Goal: Check status: Check status

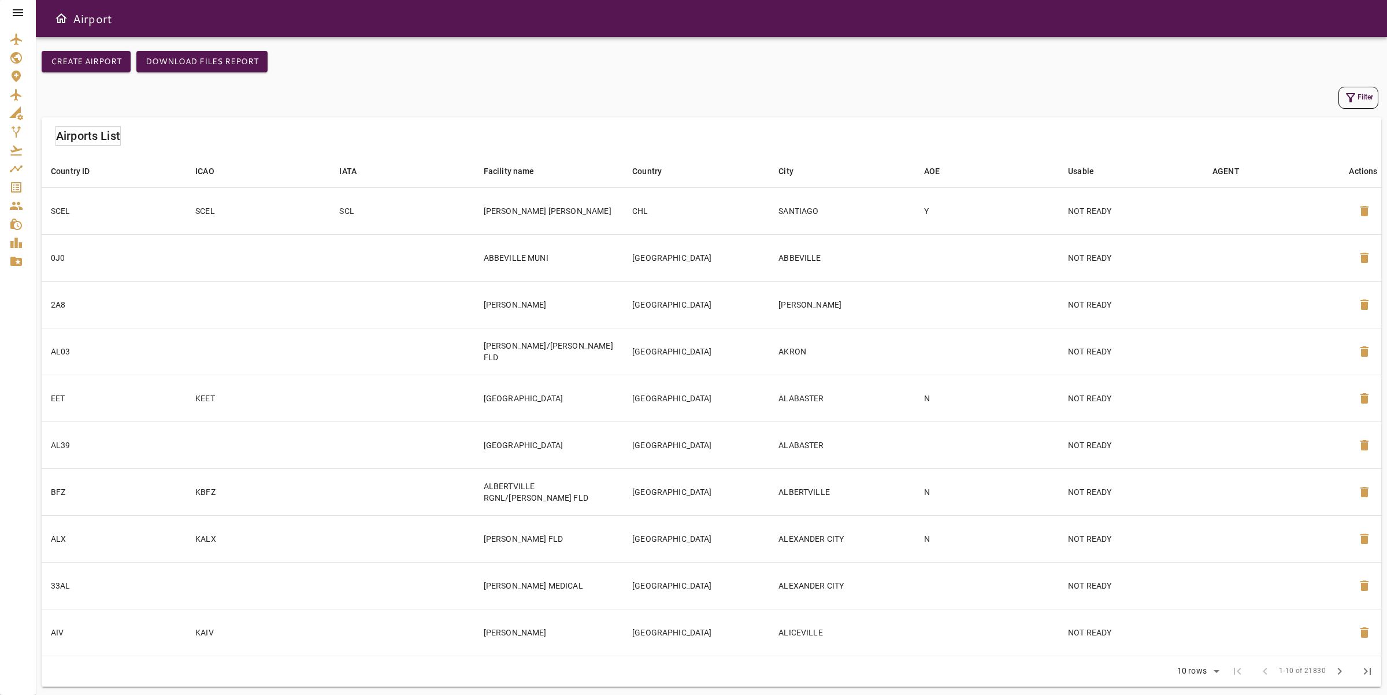
click at [23, 12] on icon at bounding box center [18, 13] width 14 height 14
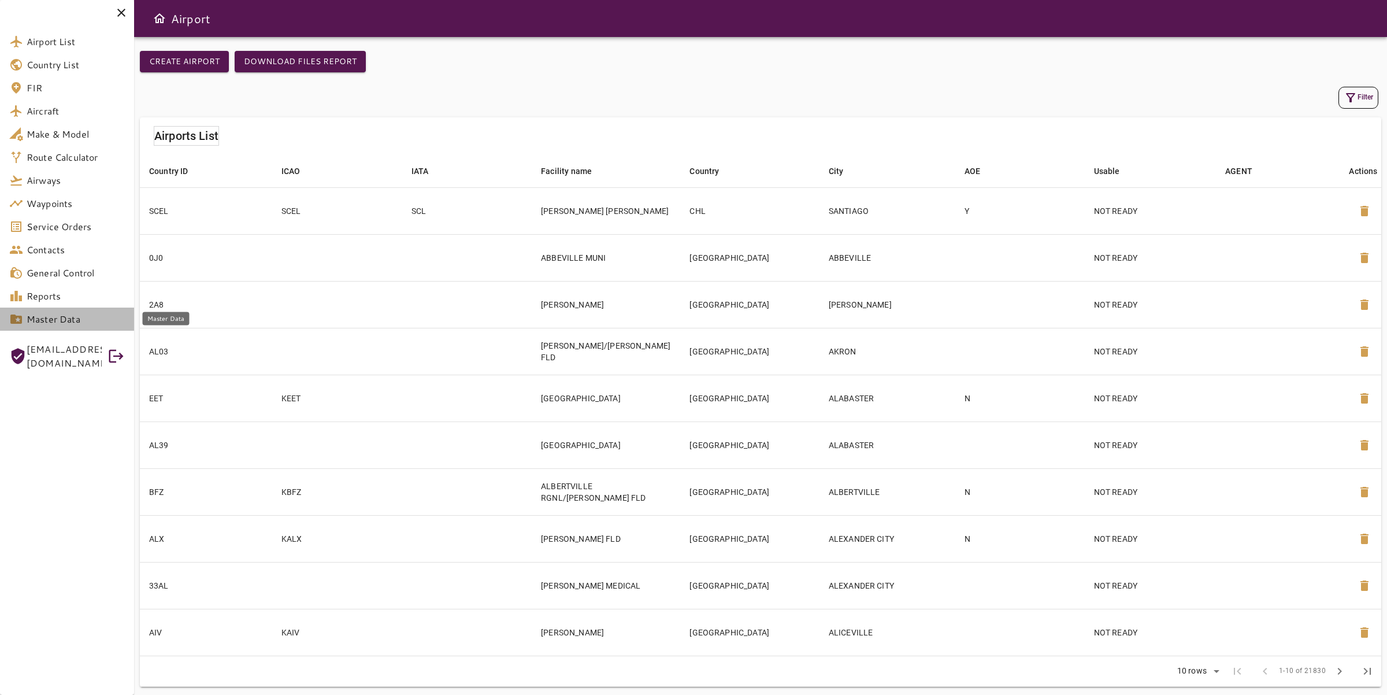
click at [23, 328] on link "Master Data" at bounding box center [67, 318] width 134 height 23
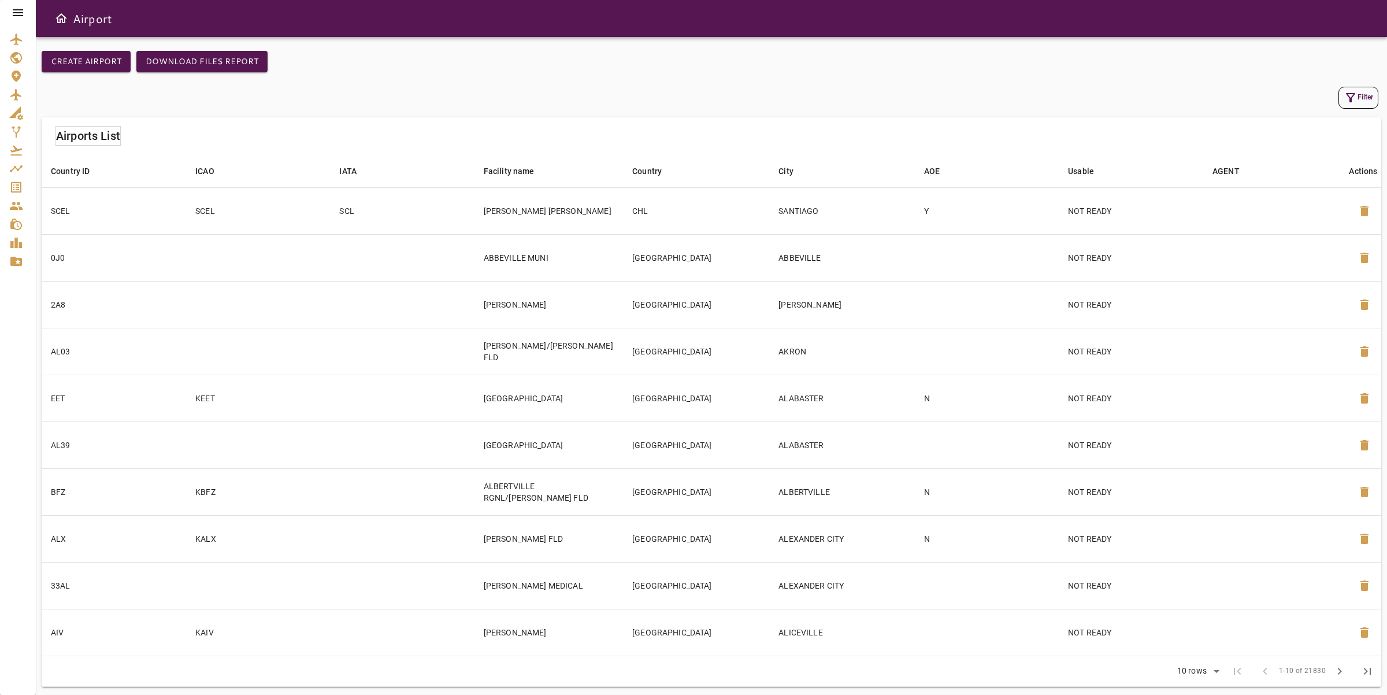
click at [1360, 95] on button "Filter" at bounding box center [1358, 98] width 40 height 22
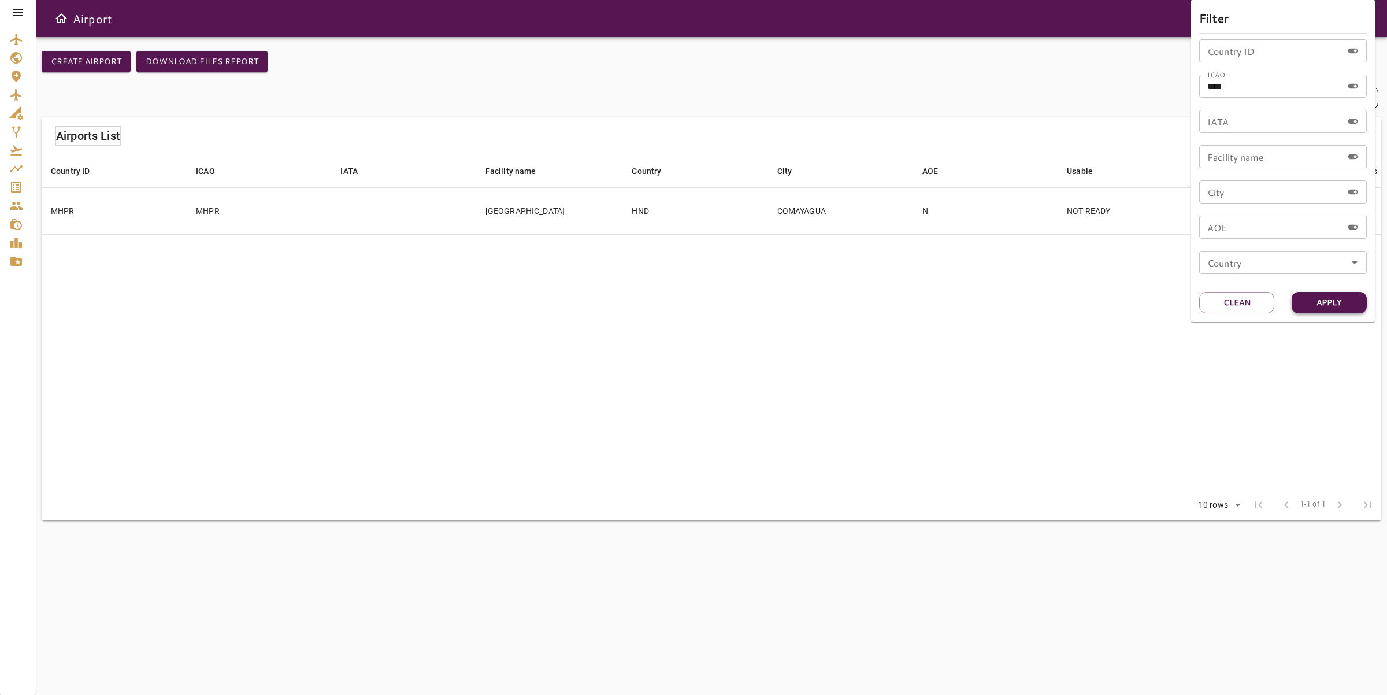
click at [1321, 299] on button "Apply" at bounding box center [1329, 302] width 75 height 21
click at [591, 321] on div at bounding box center [693, 347] width 1387 height 695
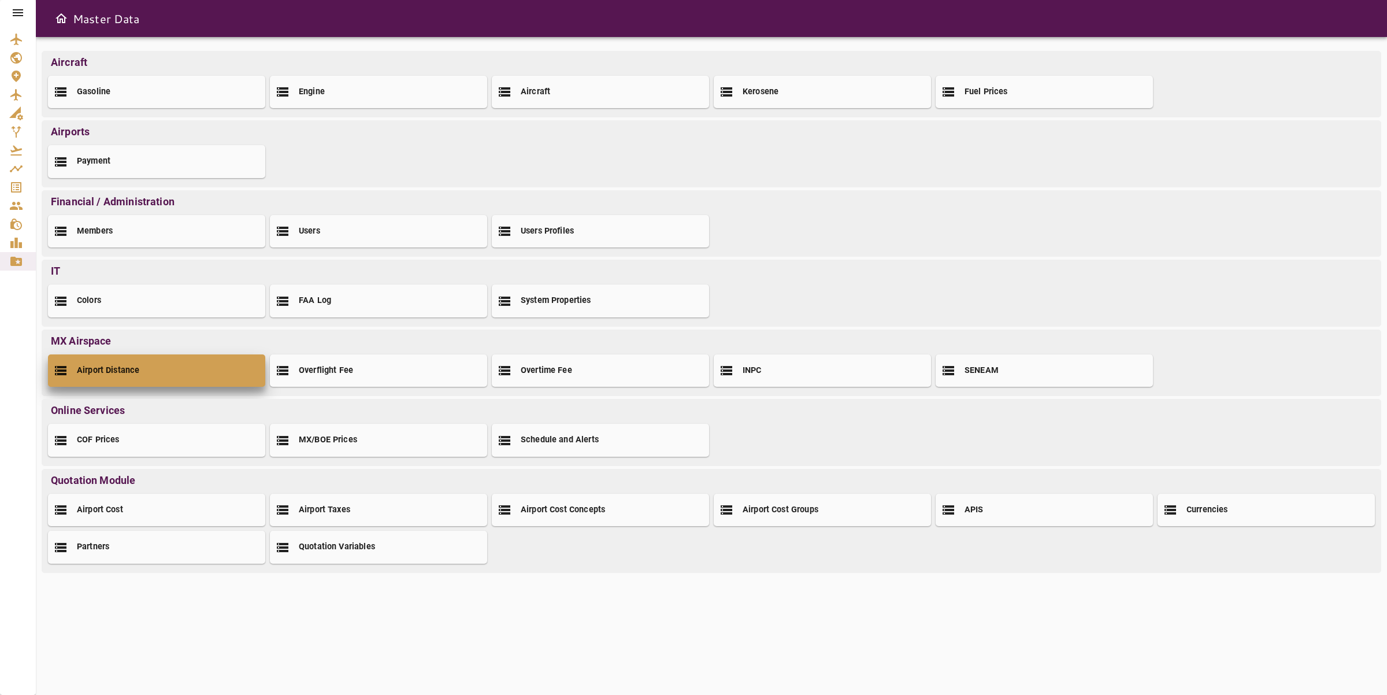
click at [148, 365] on div "Airport Distance" at bounding box center [156, 370] width 217 height 32
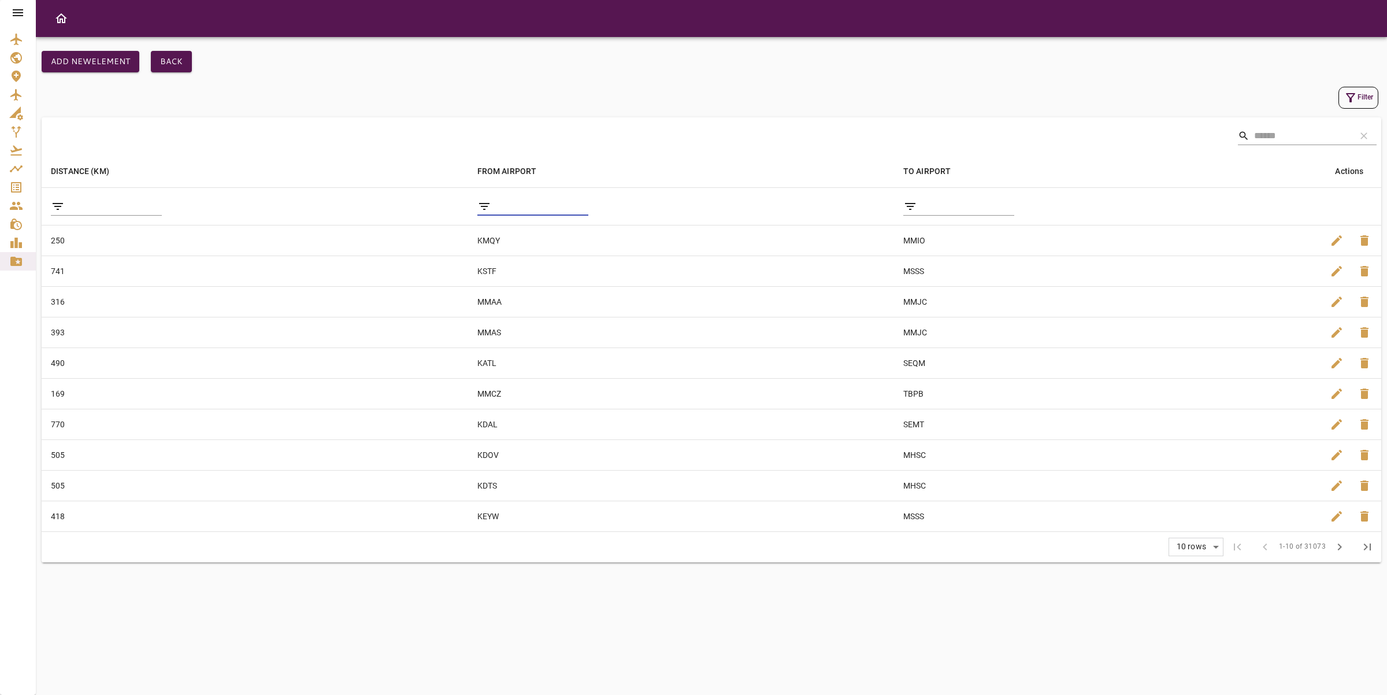
click at [535, 207] on input "filter data by FROM AIRPORT" at bounding box center [542, 206] width 92 height 18
type input "****"
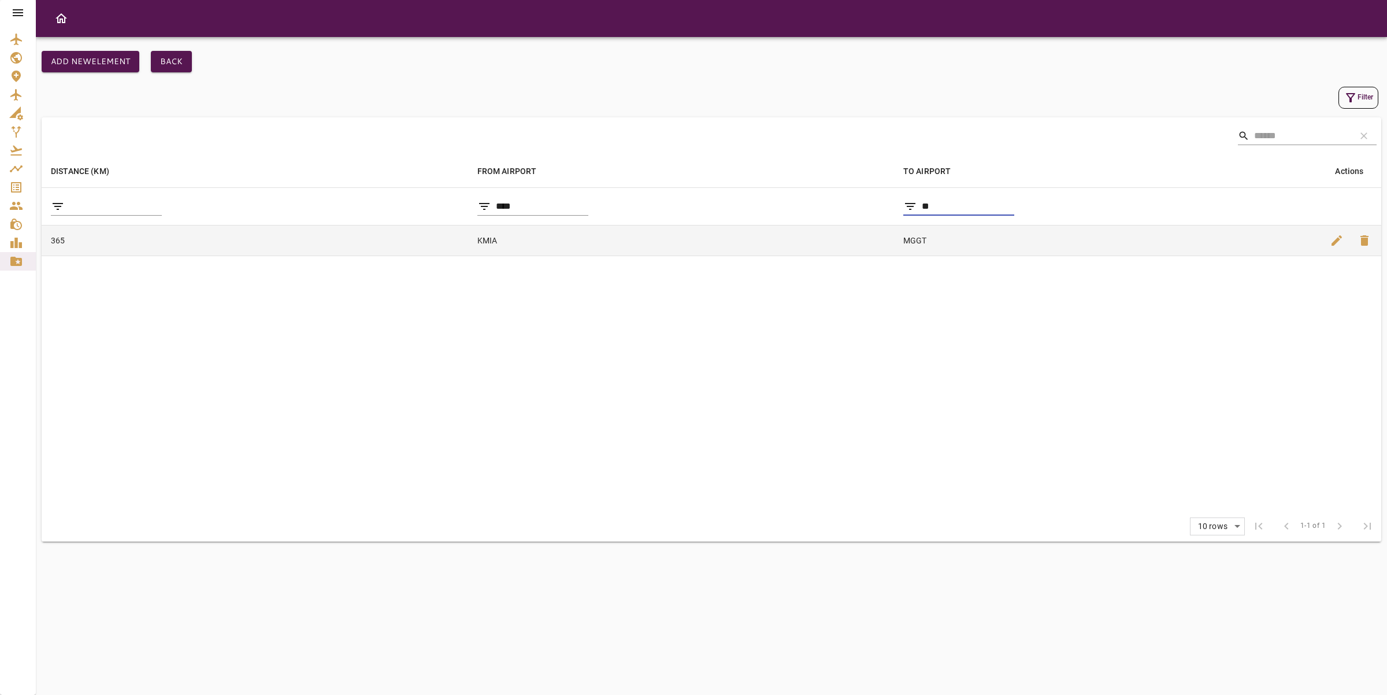
type input "*"
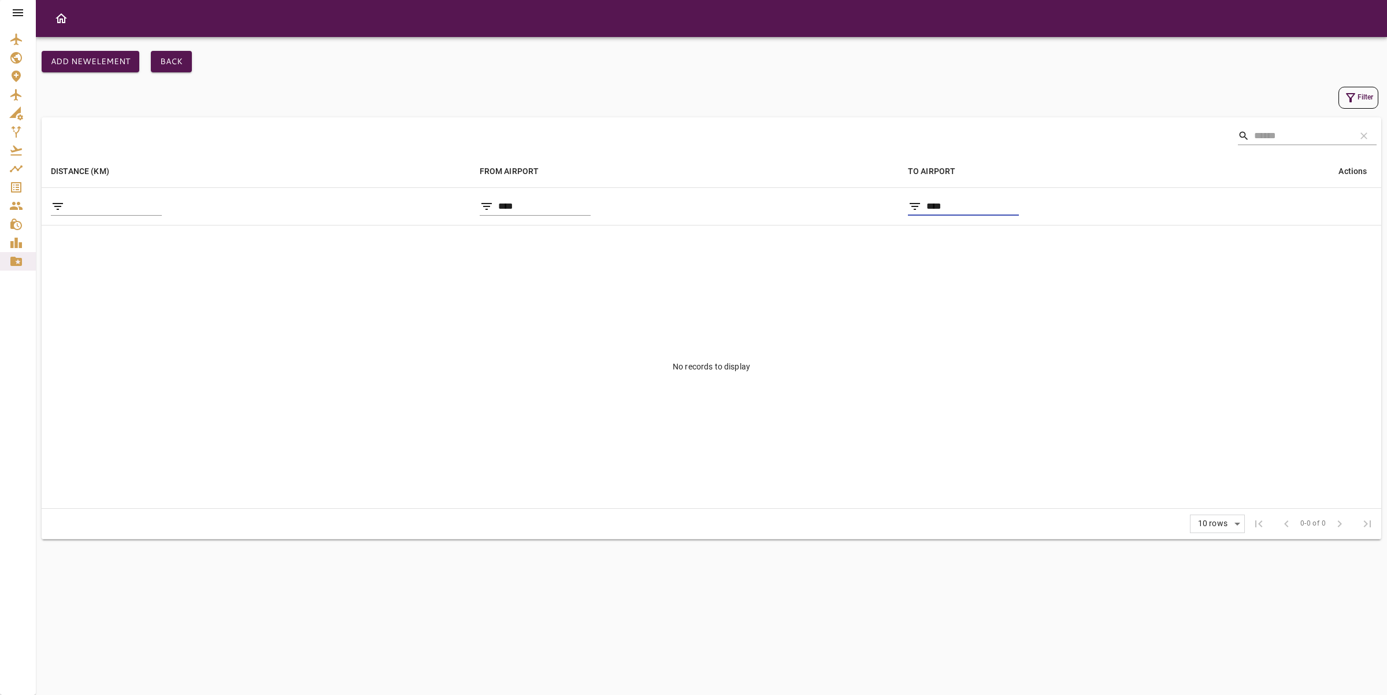
type input "****"
click at [544, 210] on input "****" at bounding box center [544, 206] width 92 height 18
type input "*"
type input "****"
click at [11, 178] on link "Service Orders" at bounding box center [18, 187] width 36 height 18
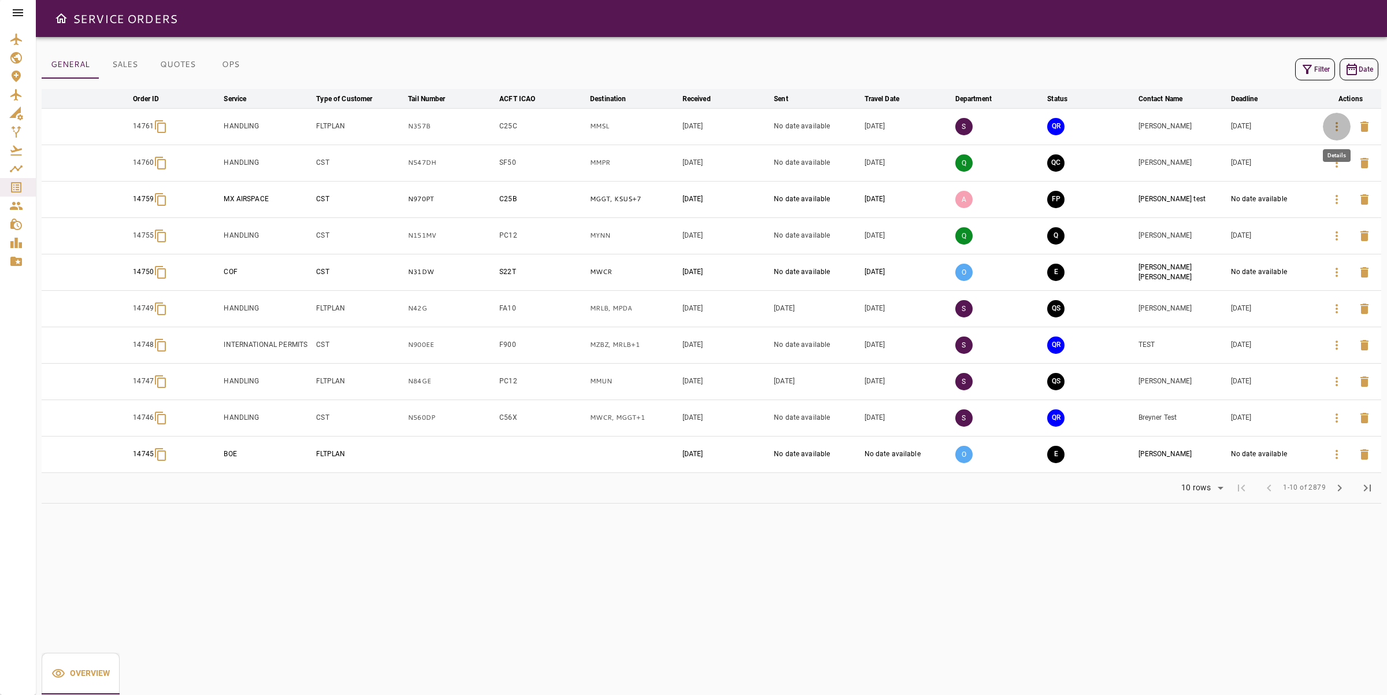
click at [1332, 125] on icon "button" at bounding box center [1337, 127] width 14 height 14
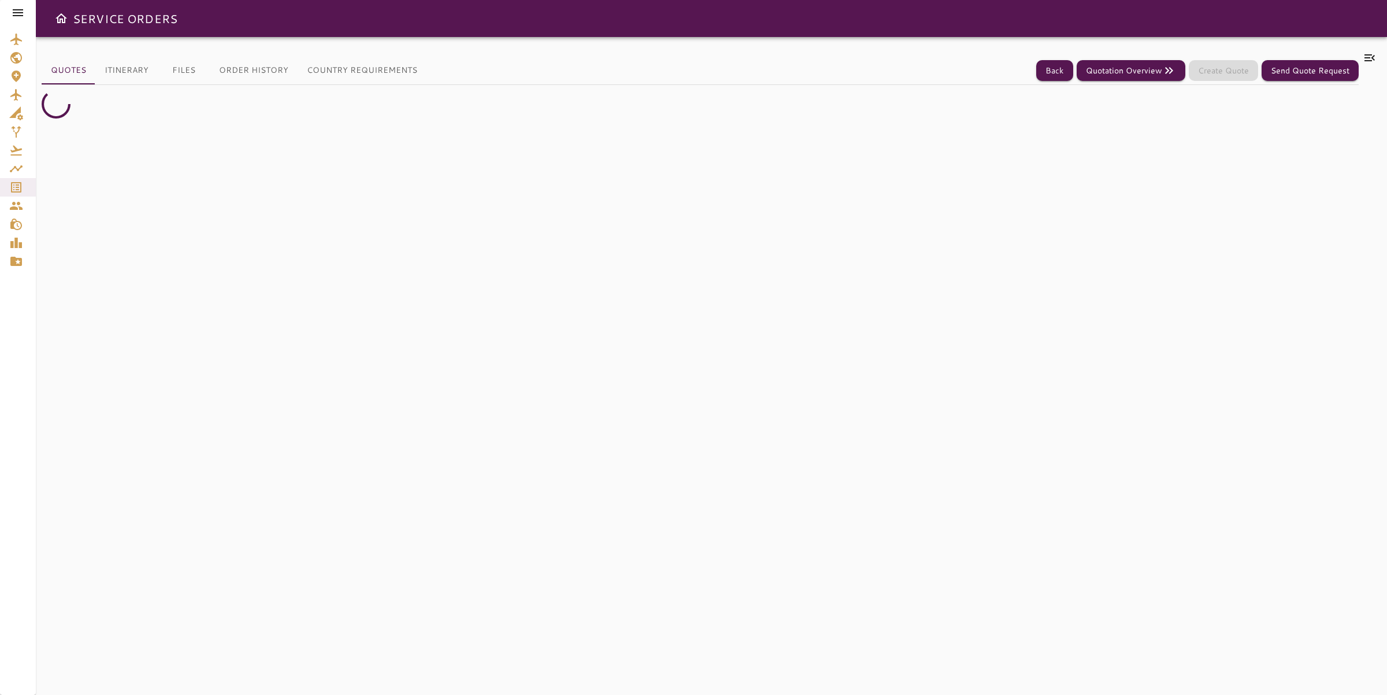
click at [1369, 55] on icon at bounding box center [1370, 58] width 14 height 14
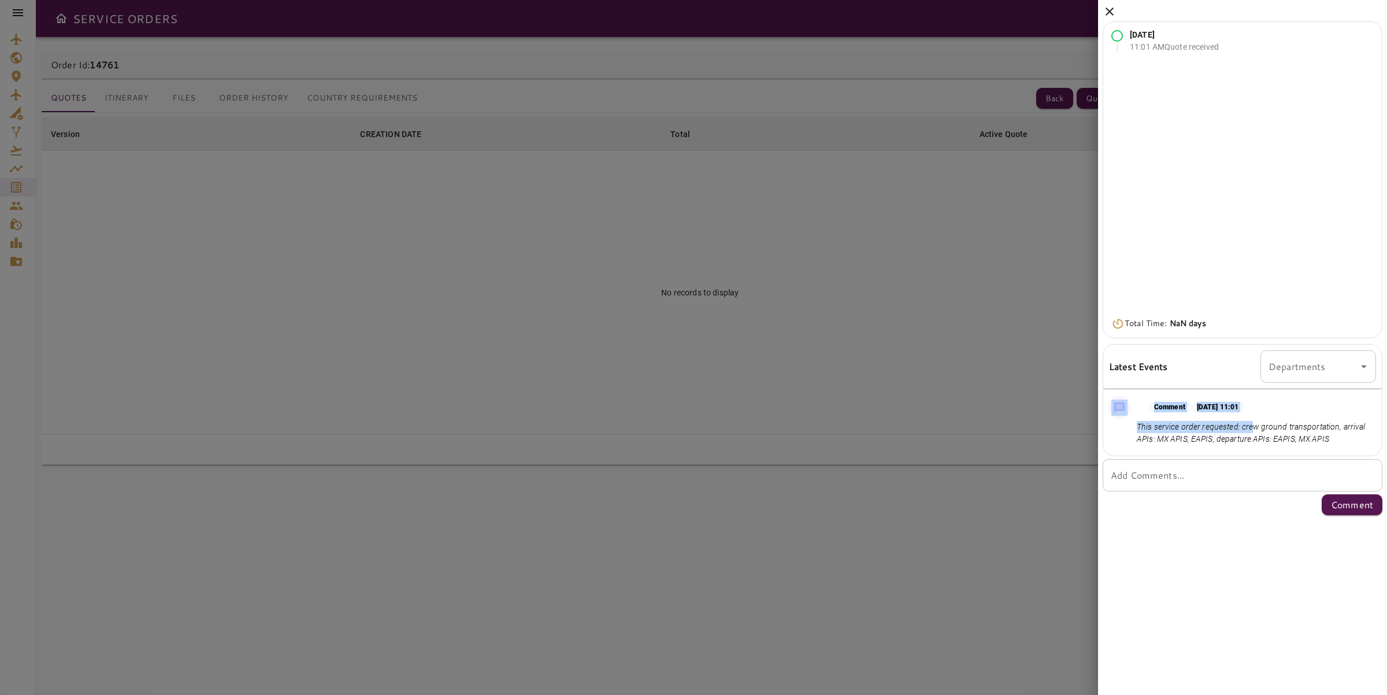
drag, startPoint x: 1124, startPoint y: 431, endPoint x: 1252, endPoint y: 430, distance: 128.3
click at [1251, 430] on div "Comment Oct 13, 2025 at 11:01 This service order requested: crew ground transpo…" at bounding box center [1242, 423] width 279 height 64
click at [1252, 430] on p "This service order requested: crew ground transportation, arrival APIs: MX APIS…" at bounding box center [1254, 433] width 235 height 24
drag, startPoint x: 1230, startPoint y: 425, endPoint x: 1363, endPoint y: 434, distance: 132.6
click at [1363, 435] on p "This service order requested: crew ground transportation, arrival APIs: MX APIS…" at bounding box center [1254, 433] width 235 height 24
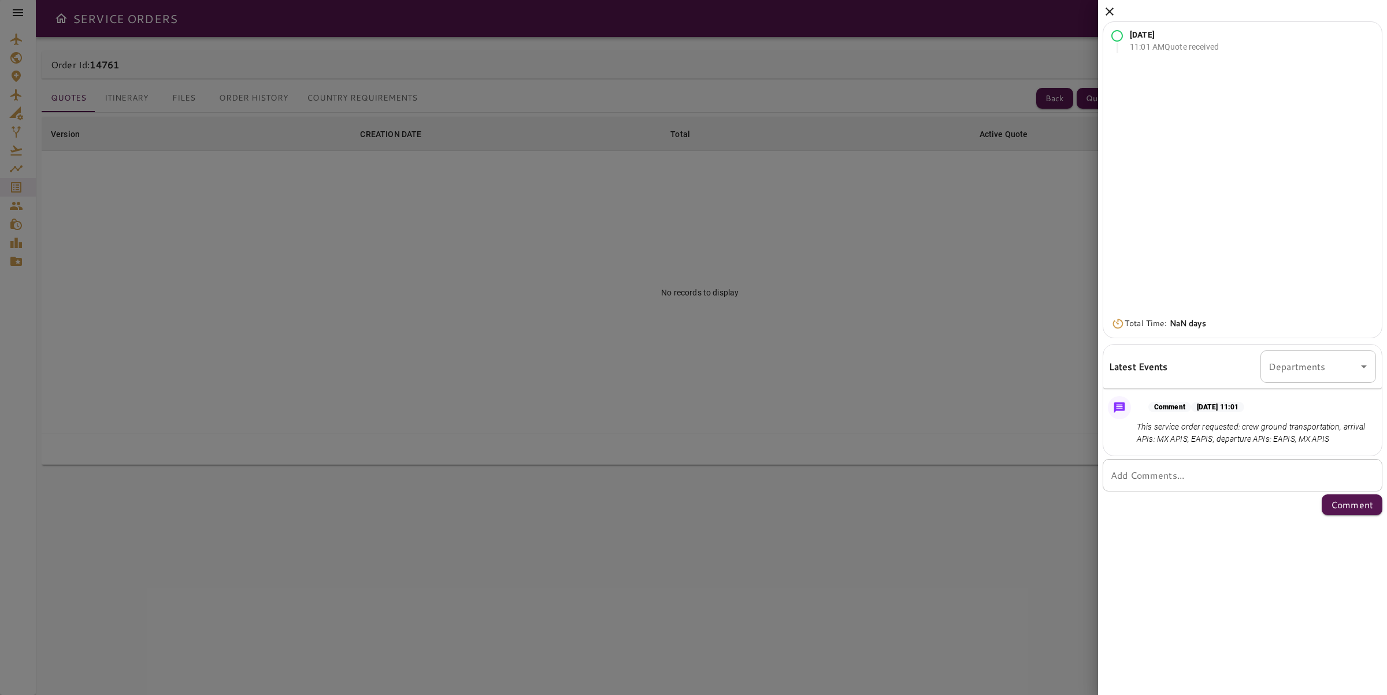
click at [1337, 443] on p "This service order requested: crew ground transportation, arrival APIs: MX APIS…" at bounding box center [1254, 433] width 235 height 24
drag, startPoint x: 1342, startPoint y: 441, endPoint x: 1136, endPoint y: 423, distance: 207.1
click at [1136, 423] on div "Comment Oct 13, 2025 at 11:01 This service order requested: crew ground transpo…" at bounding box center [1242, 423] width 279 height 64
drag, startPoint x: 1148, startPoint y: 401, endPoint x: 1328, endPoint y: 441, distance: 184.7
click at [1328, 441] on div "Comment Oct 13, 2025 at 11:01 This service order requested: crew ground transpo…" at bounding box center [1242, 423] width 279 height 64
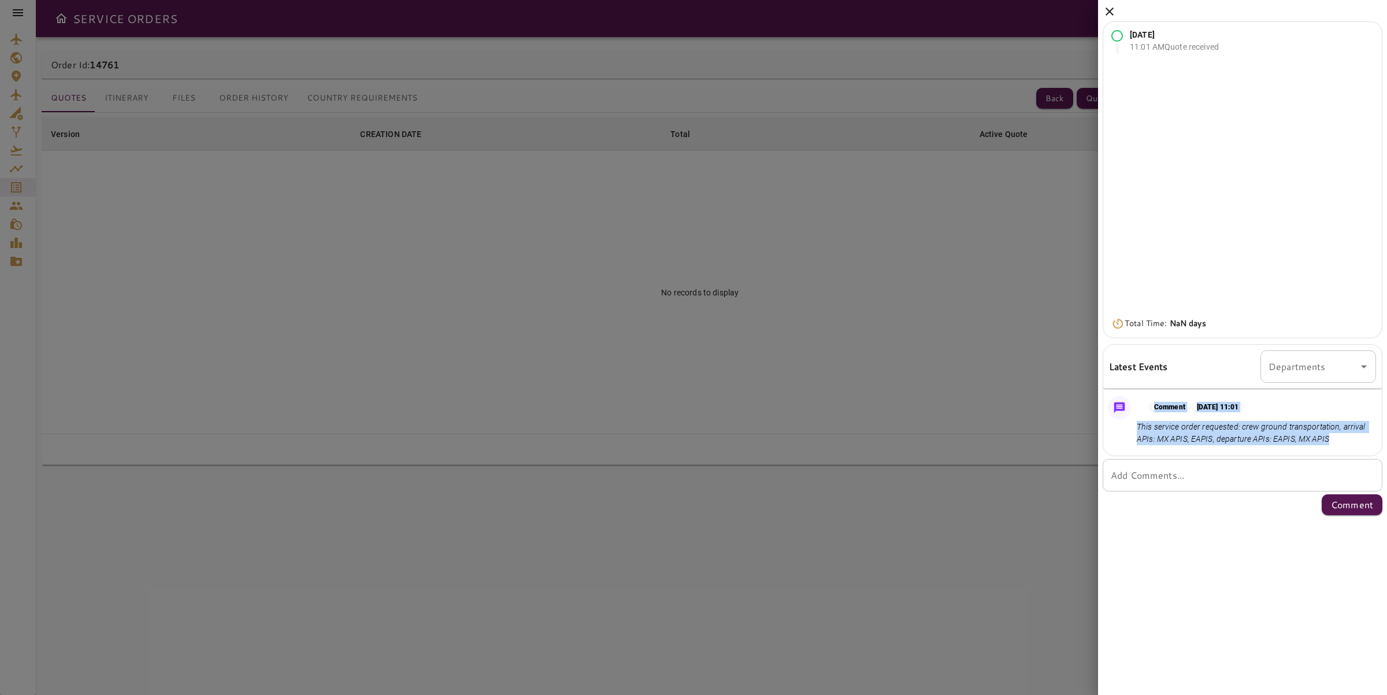
click at [1113, 11] on icon at bounding box center [1110, 12] width 14 height 14
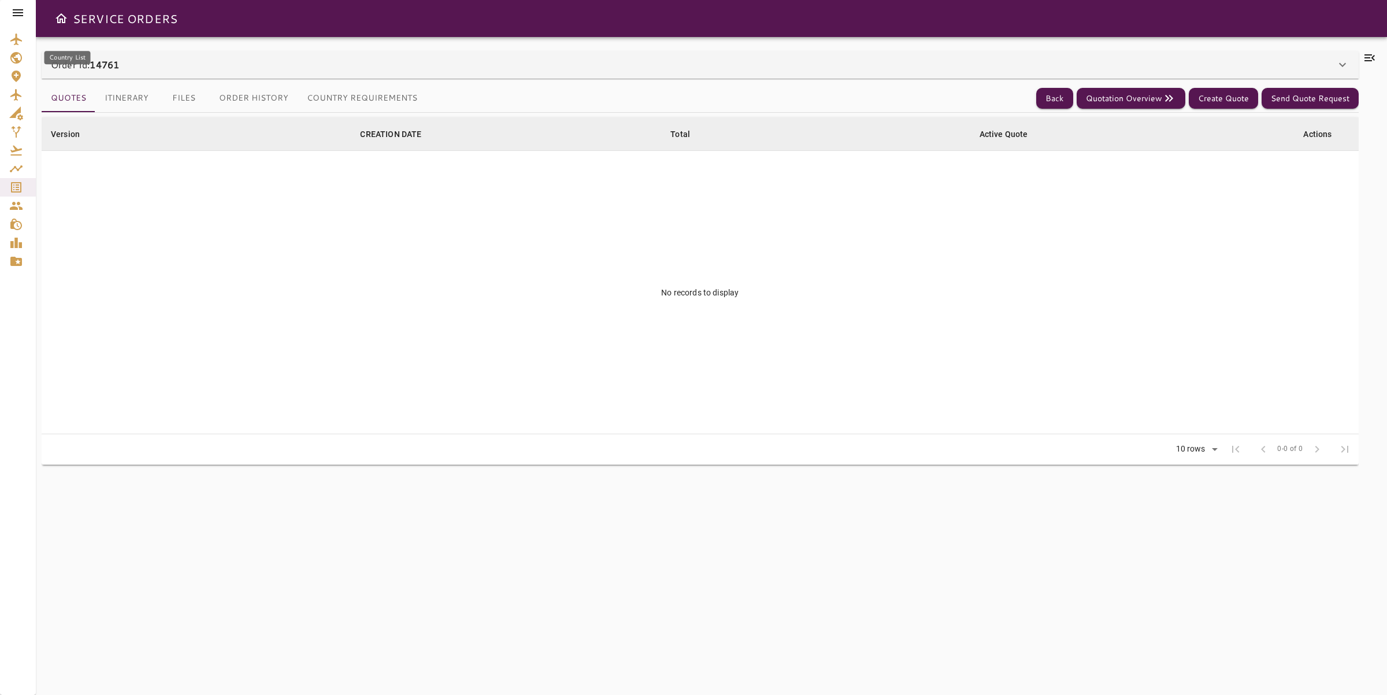
click at [17, 53] on icon "Country List" at bounding box center [16, 58] width 12 height 12
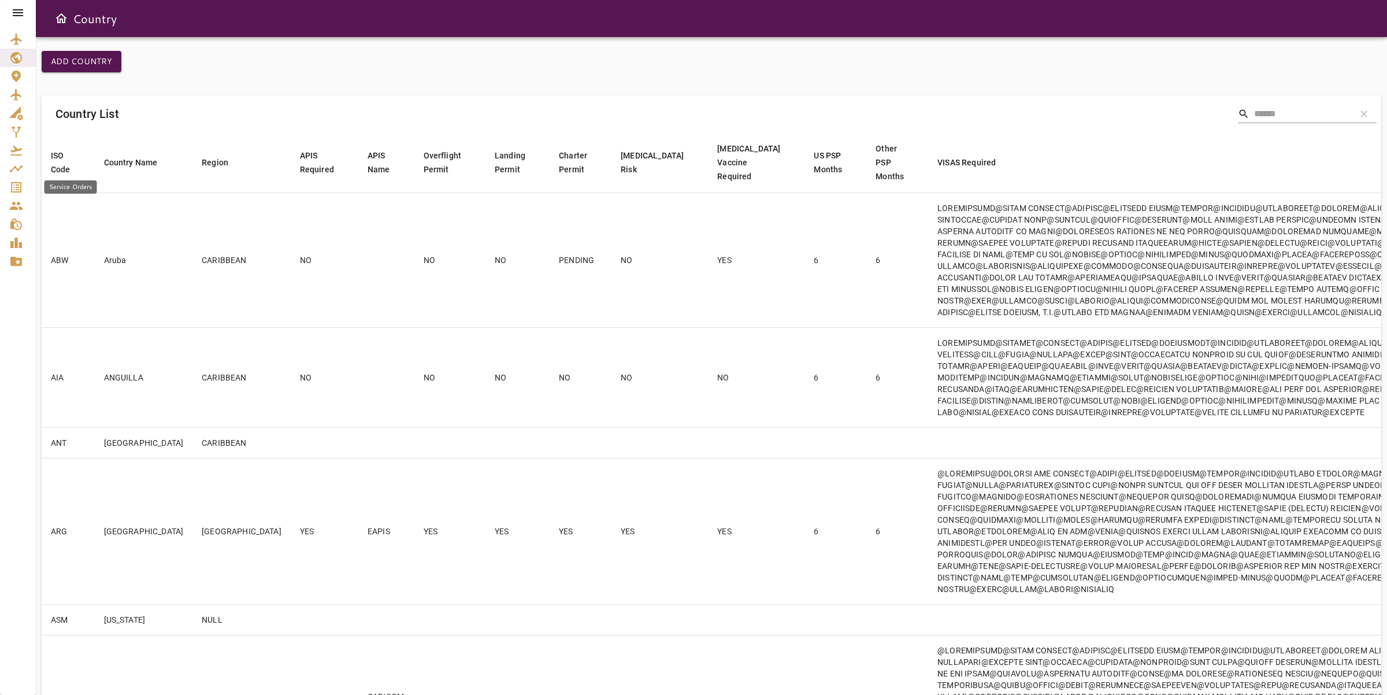
click at [23, 178] on link "Service Orders" at bounding box center [18, 187] width 36 height 18
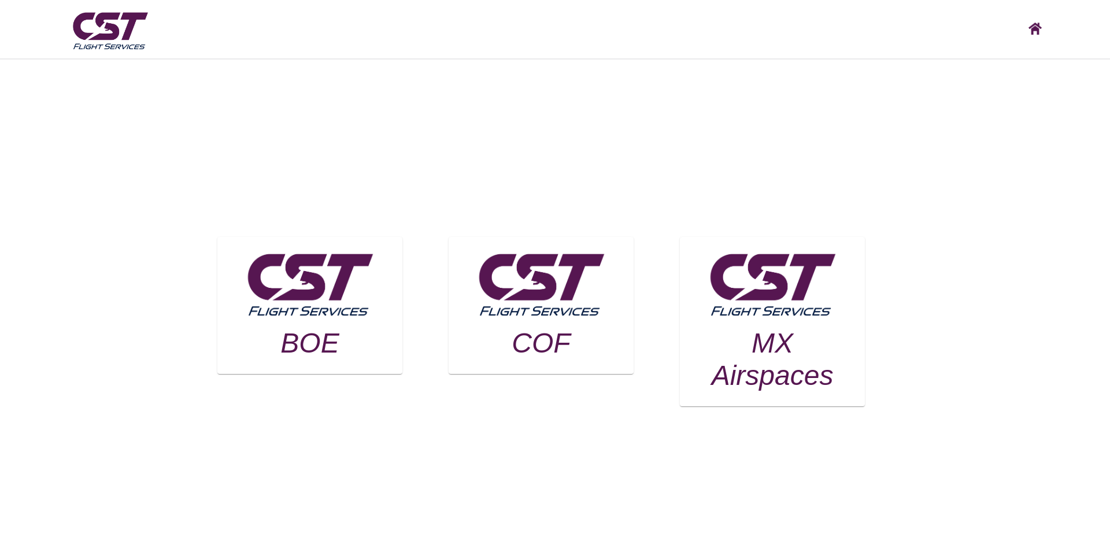
click at [826, 365] on h3 "MX Airspaces" at bounding box center [772, 359] width 156 height 65
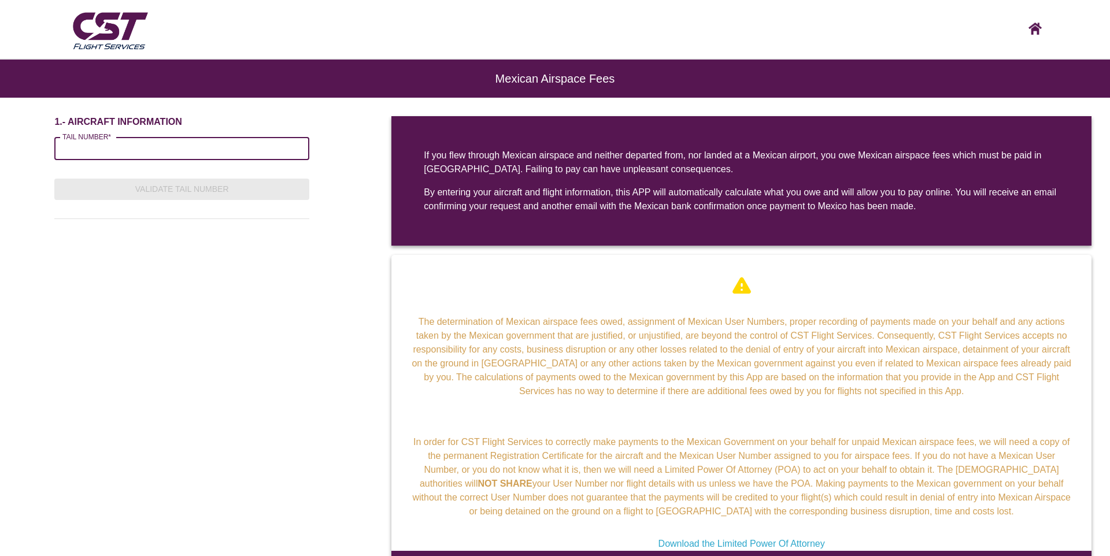
click at [103, 138] on label "TAIL NUMBER*" at bounding box center [86, 137] width 49 height 10
click at [103, 138] on input "TAIL NUMBER*" at bounding box center [181, 148] width 255 height 23
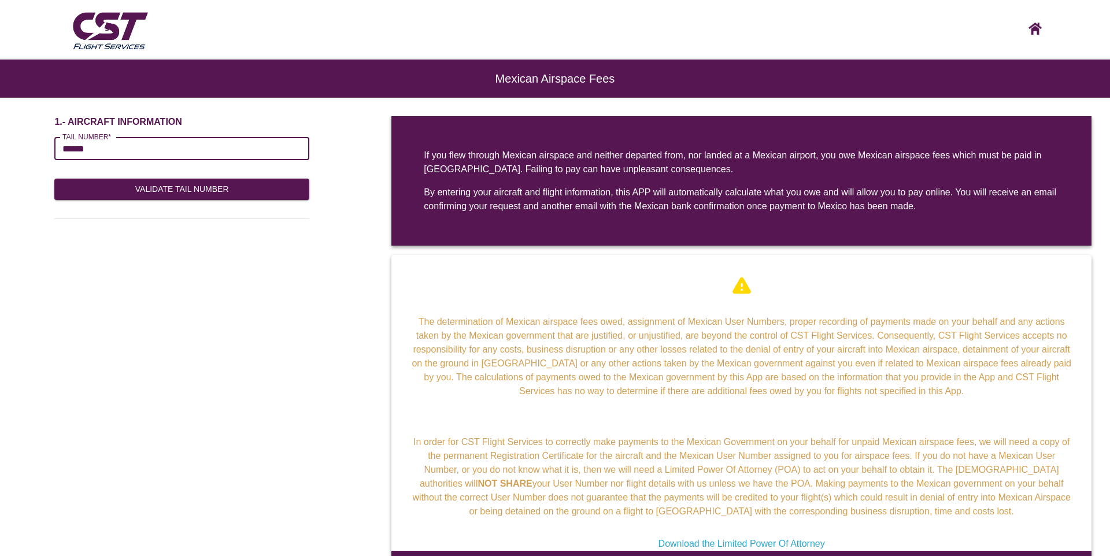
type input "******"
click at [90, 177] on div "1.- AIRCRAFT INFORMATION TAIL NUMBER* ****** TAIL NUMBER* Validate Tail Number" at bounding box center [181, 342] width 255 height 453
click at [106, 189] on button "Validate Tail Number" at bounding box center [181, 189] width 255 height 21
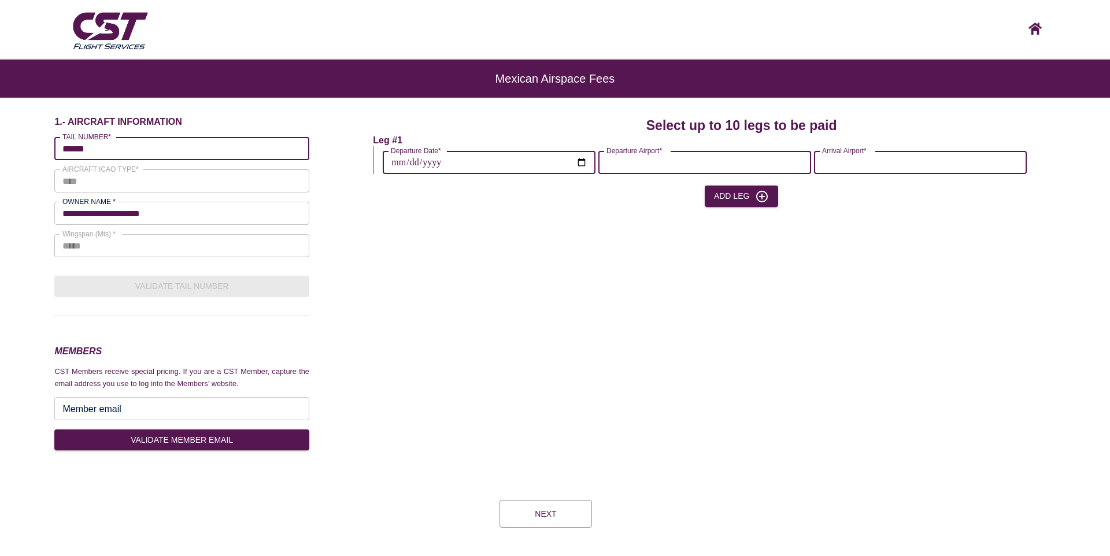
click at [578, 161] on input "Departure Date*" at bounding box center [489, 162] width 213 height 32
type input "**********"
click at [689, 165] on input "Departure Airport*" at bounding box center [704, 162] width 213 height 32
type input "****"
click at [701, 164] on input "****" at bounding box center [704, 162] width 213 height 32
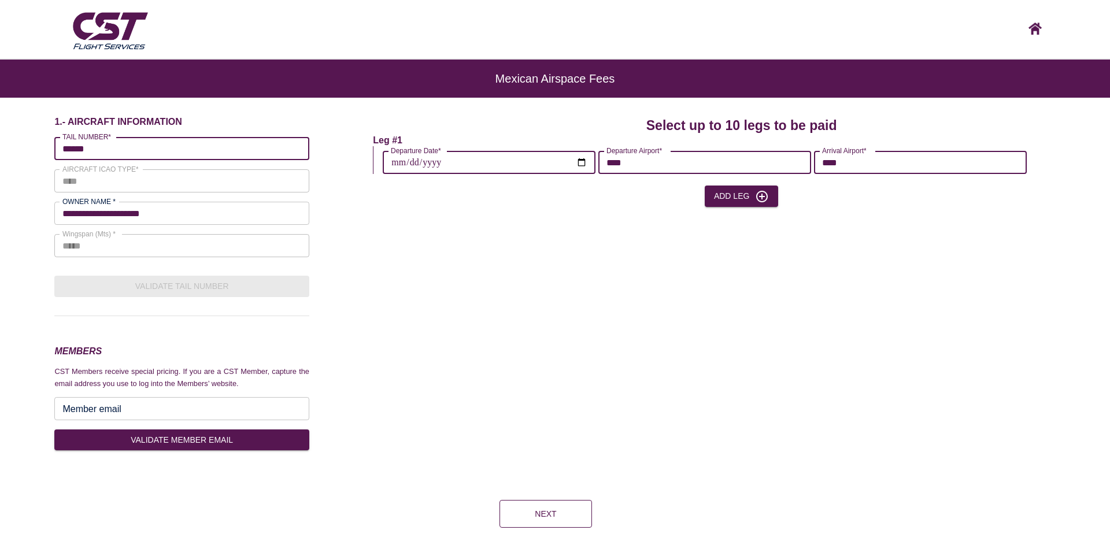
click at [526, 505] on button "Next" at bounding box center [545, 514] width 92 height 28
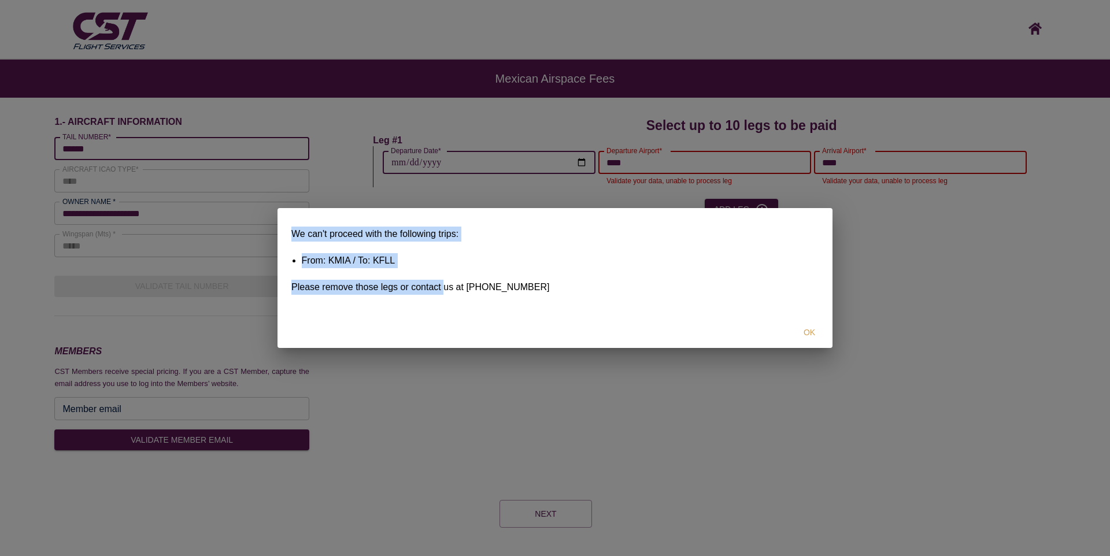
drag, startPoint x: 283, startPoint y: 228, endPoint x: 446, endPoint y: 283, distance: 171.8
click at [446, 283] on div "We can't proceed with the following trips: From: KMIA / To: KFLL Please remove …" at bounding box center [554, 272] width 555 height 91
click at [815, 328] on button "OK" at bounding box center [809, 332] width 37 height 21
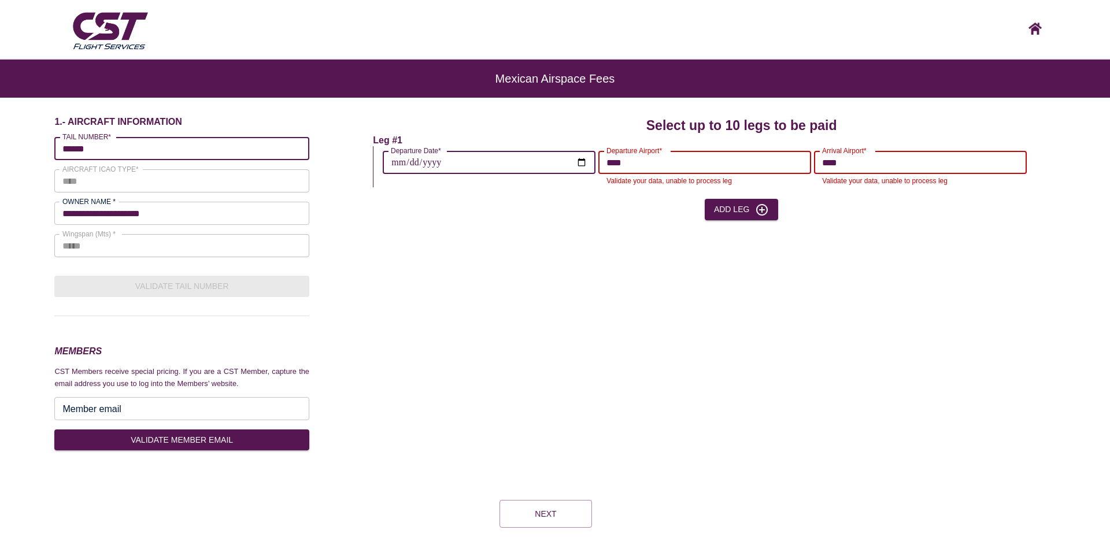
click at [835, 162] on input "****" at bounding box center [920, 162] width 213 height 32
type input "****"
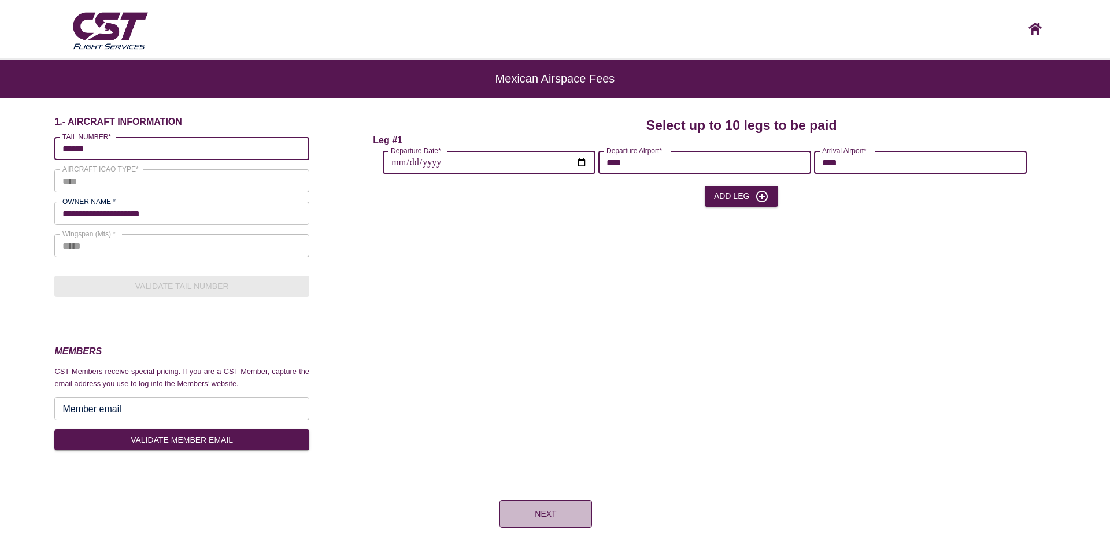
click at [535, 517] on button "Next" at bounding box center [545, 514] width 92 height 28
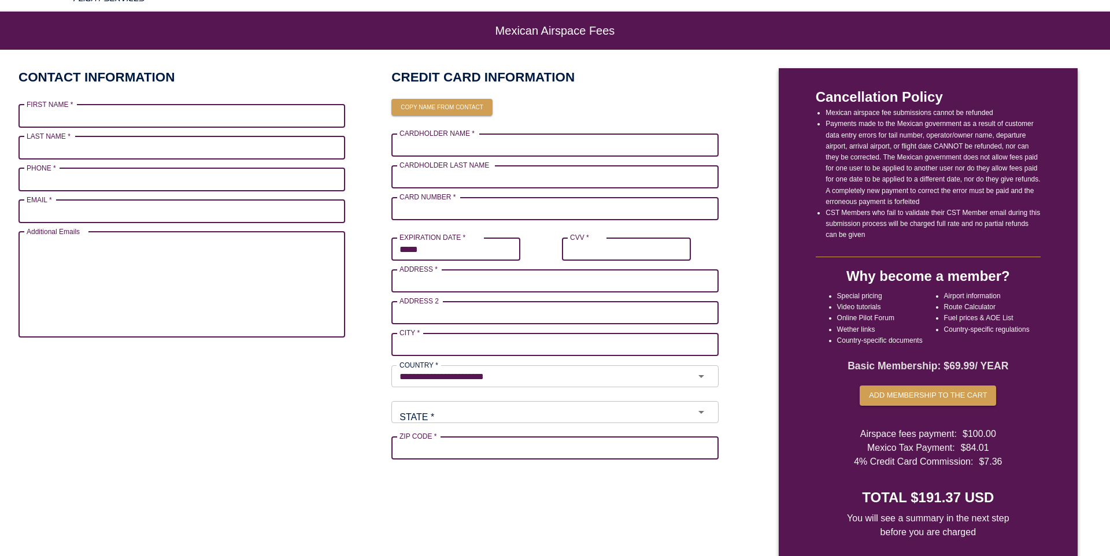
scroll to position [50, 0]
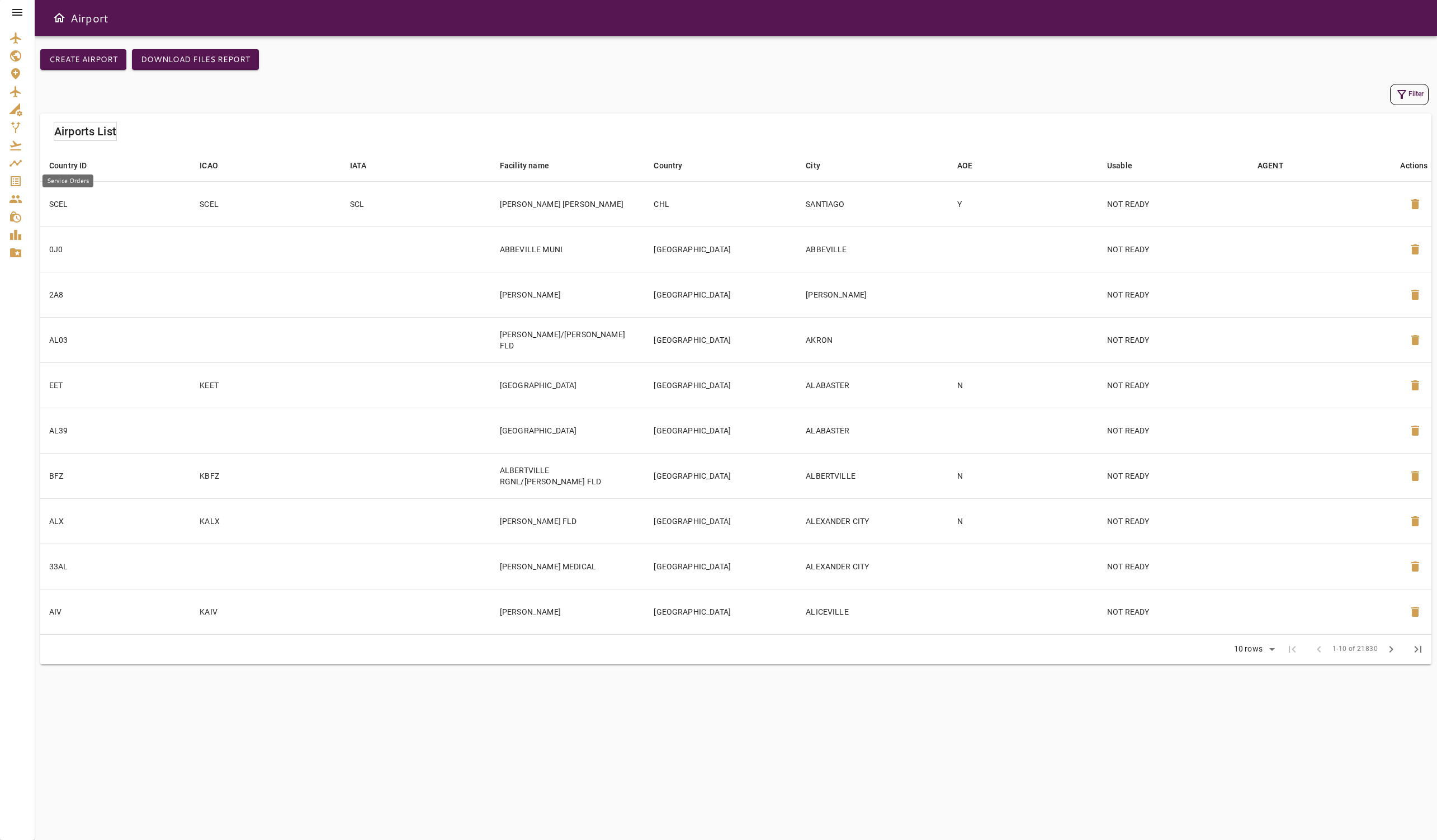
click at [17, 183] on icon "Service Orders" at bounding box center [15, 181] width 10 height 10
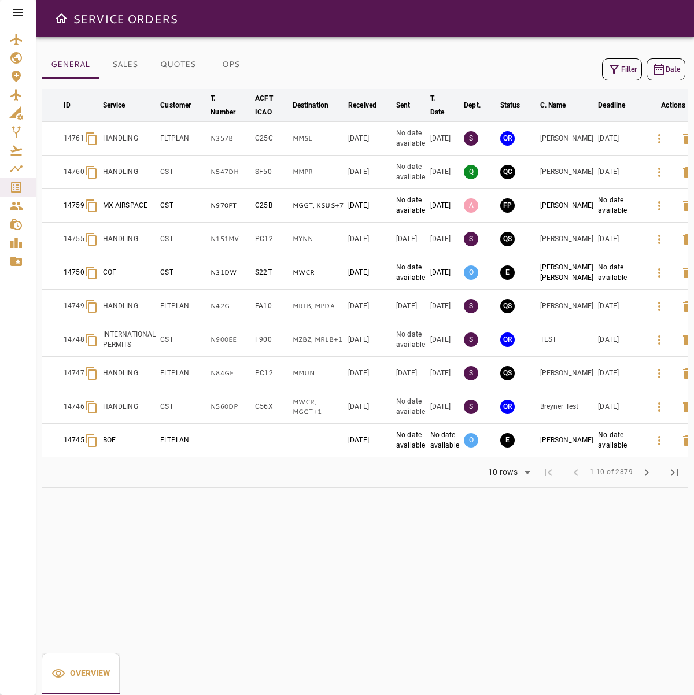
click at [522, 485] on div "Rows per page: 10 rows ** 1-10 of 2879 first_page chevron_left 1-10 of 2879 che…" at bounding box center [365, 472] width 646 height 30
click at [658, 206] on icon "button" at bounding box center [659, 205] width 2 height 9
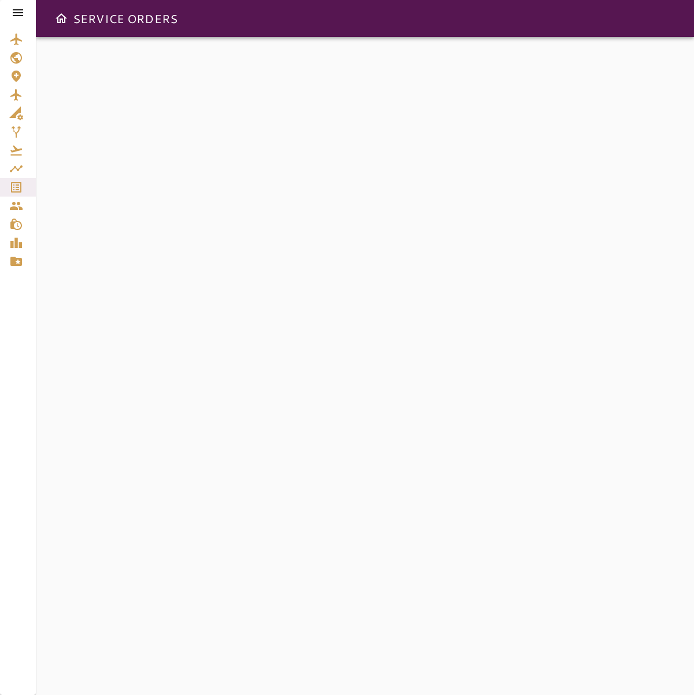
click at [376, 288] on div at bounding box center [365, 366] width 658 height 658
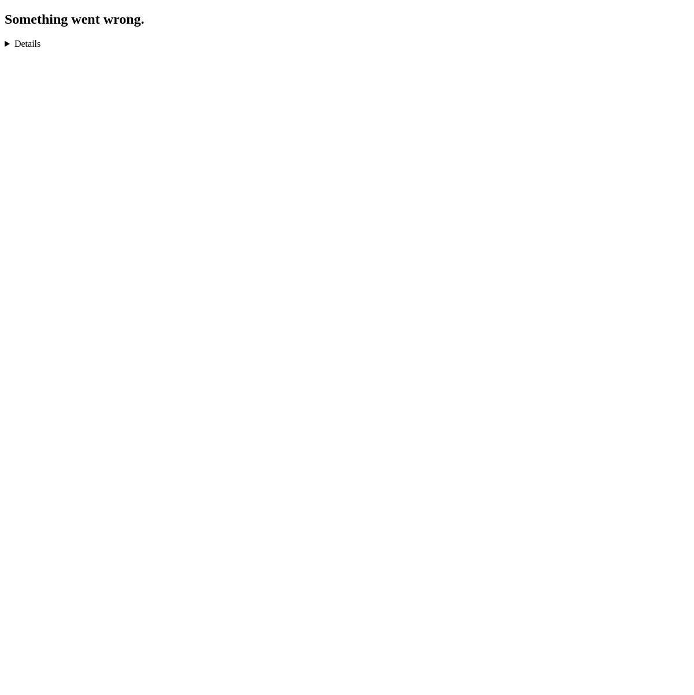
click at [33, 49] on details "TypeError: Cannot read properties of null (reading 'invoiceNumber') in dt in Tt…" at bounding box center [347, 44] width 684 height 10
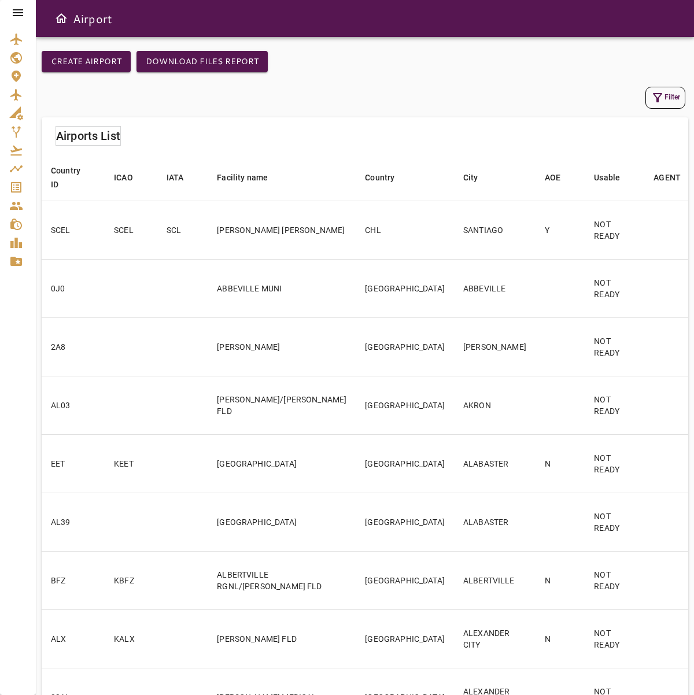
click at [18, 184] on icon "Service Orders" at bounding box center [16, 187] width 14 height 14
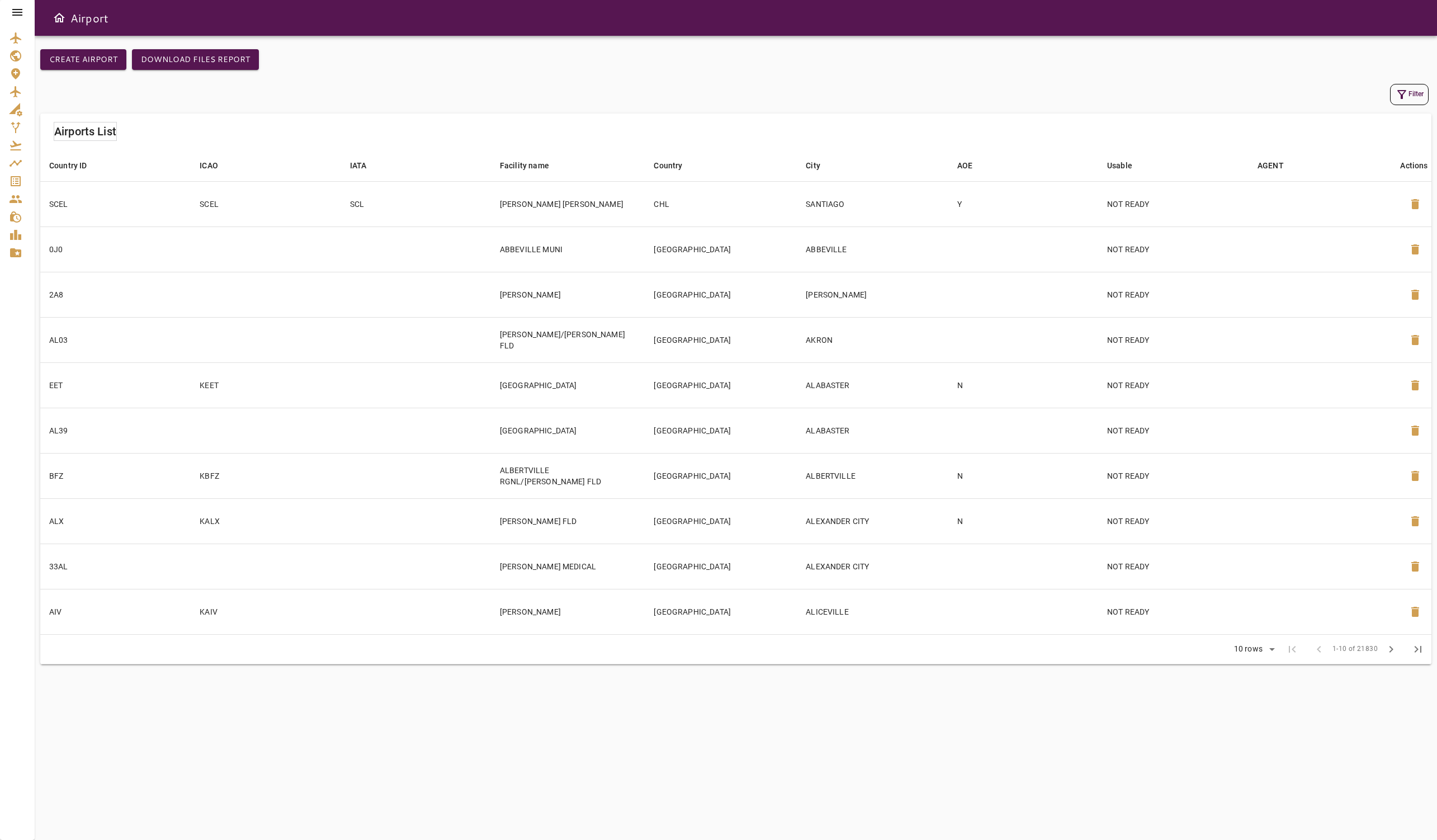
click at [19, 16] on icon at bounding box center [17, 13] width 14 height 14
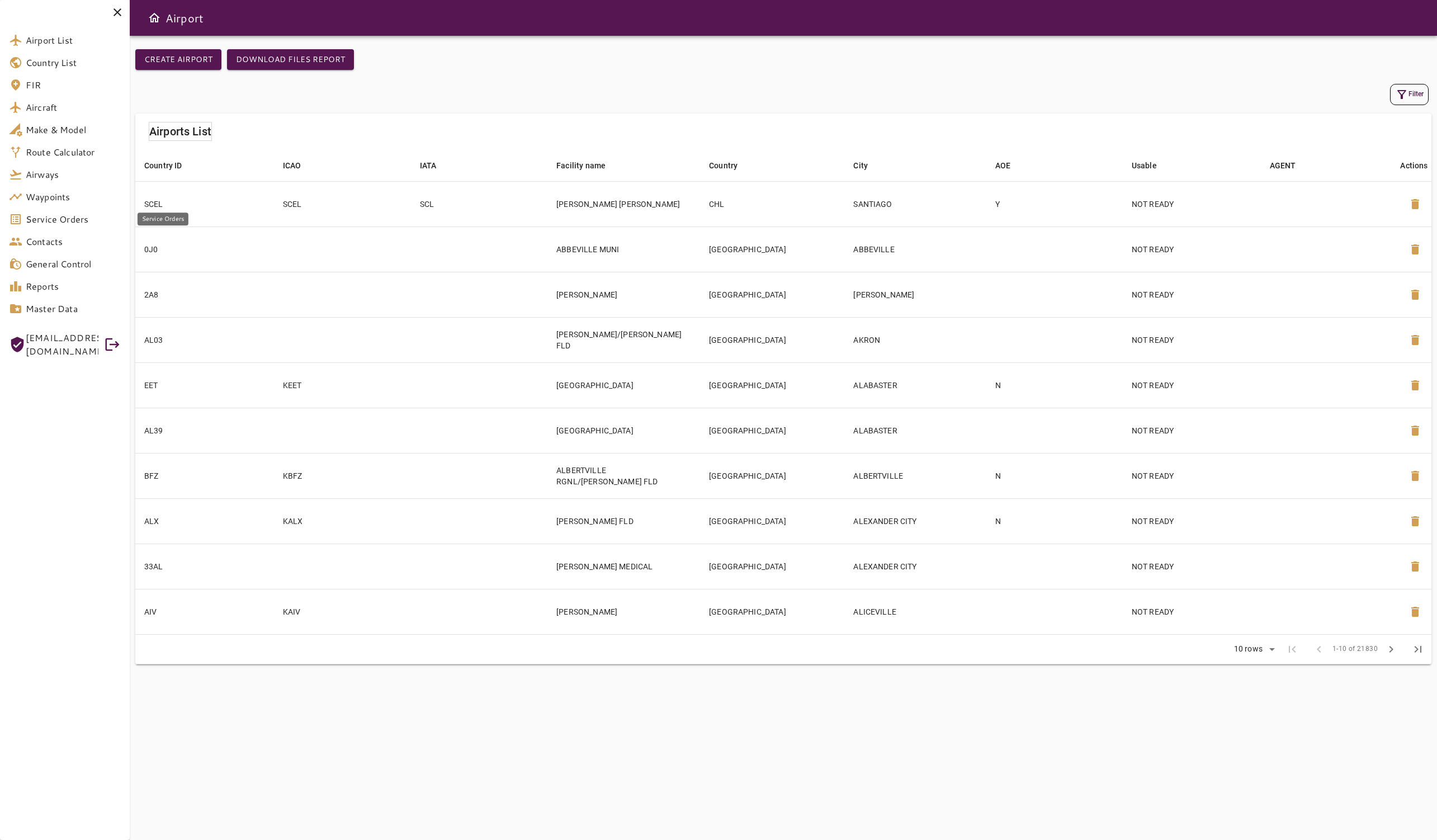
click at [58, 218] on span "Service Orders" at bounding box center [74, 220] width 95 height 14
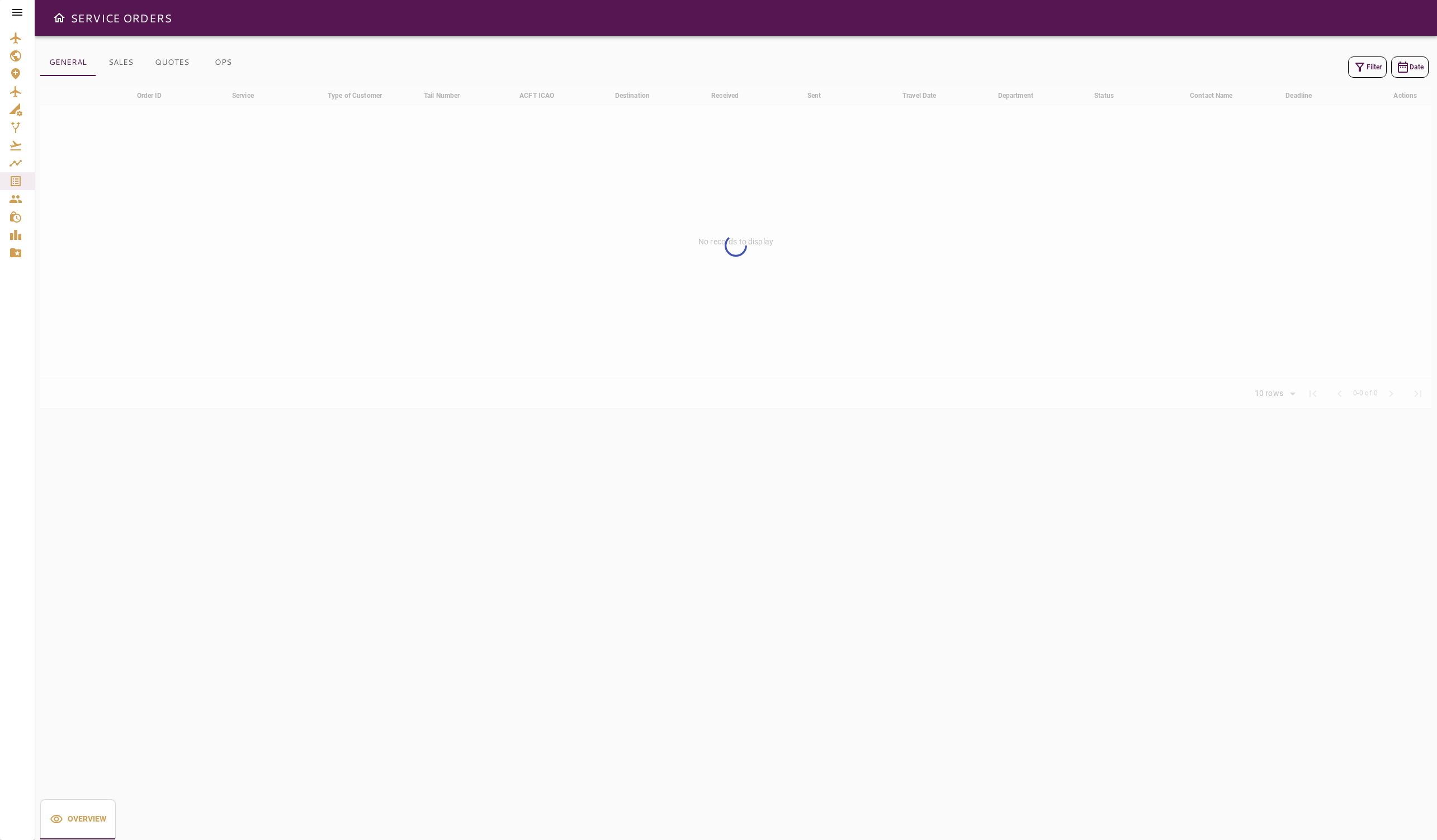
click at [24, 5] on div at bounding box center [17, 12] width 35 height 24
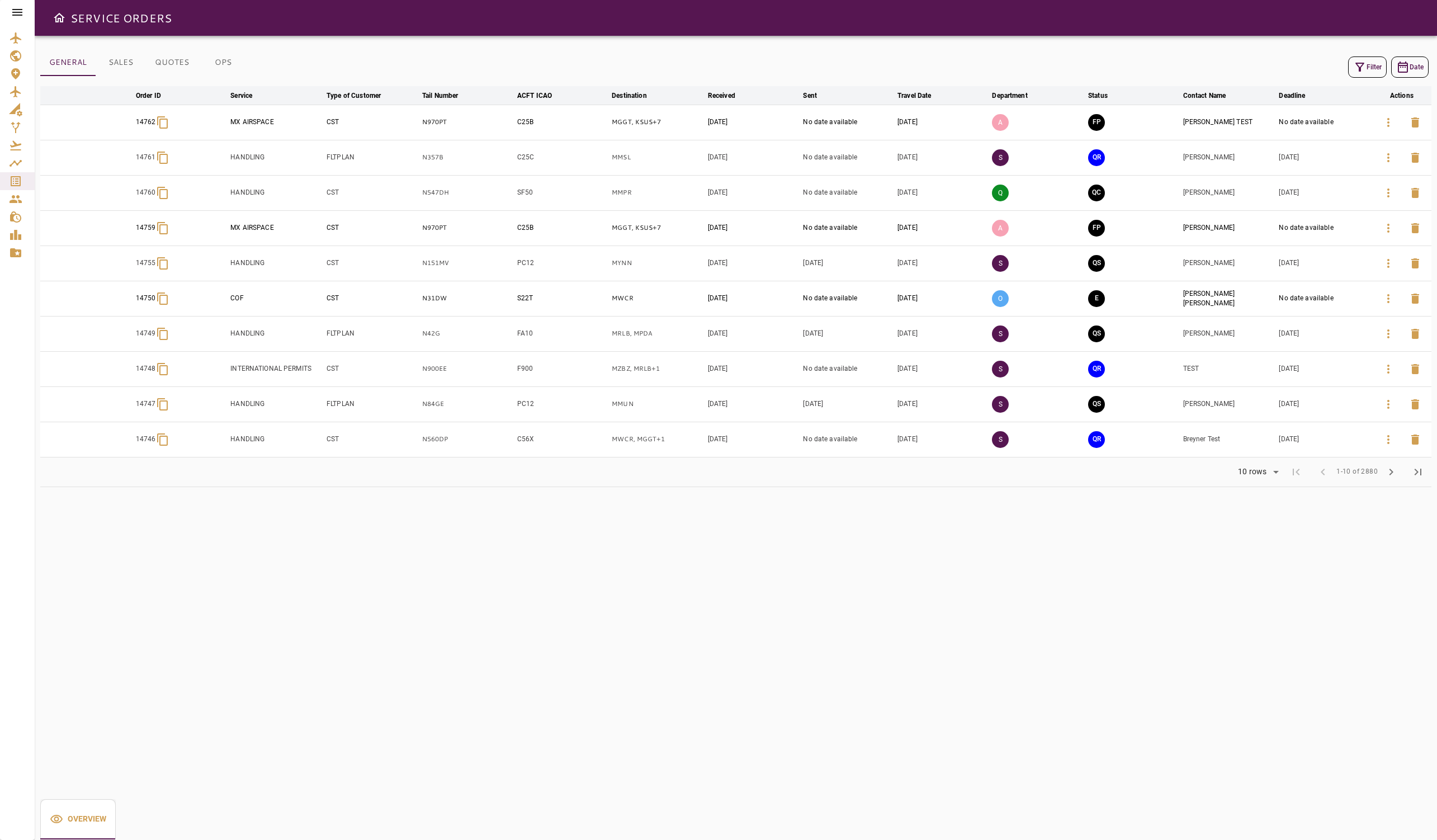
click at [19, 13] on icon at bounding box center [17, 13] width 14 height 14
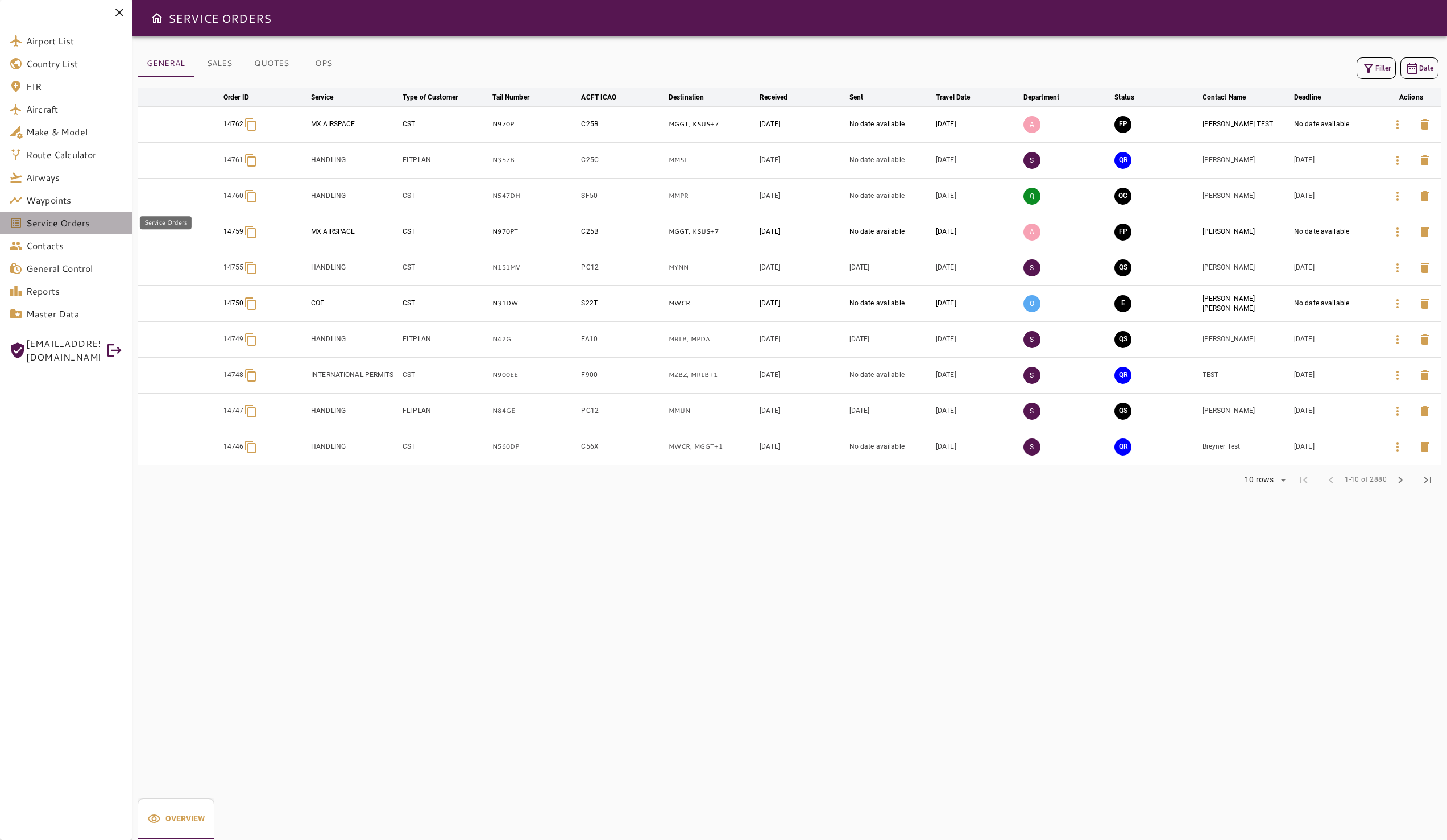
click at [65, 217] on span "Service Orders" at bounding box center [75, 223] width 96 height 14
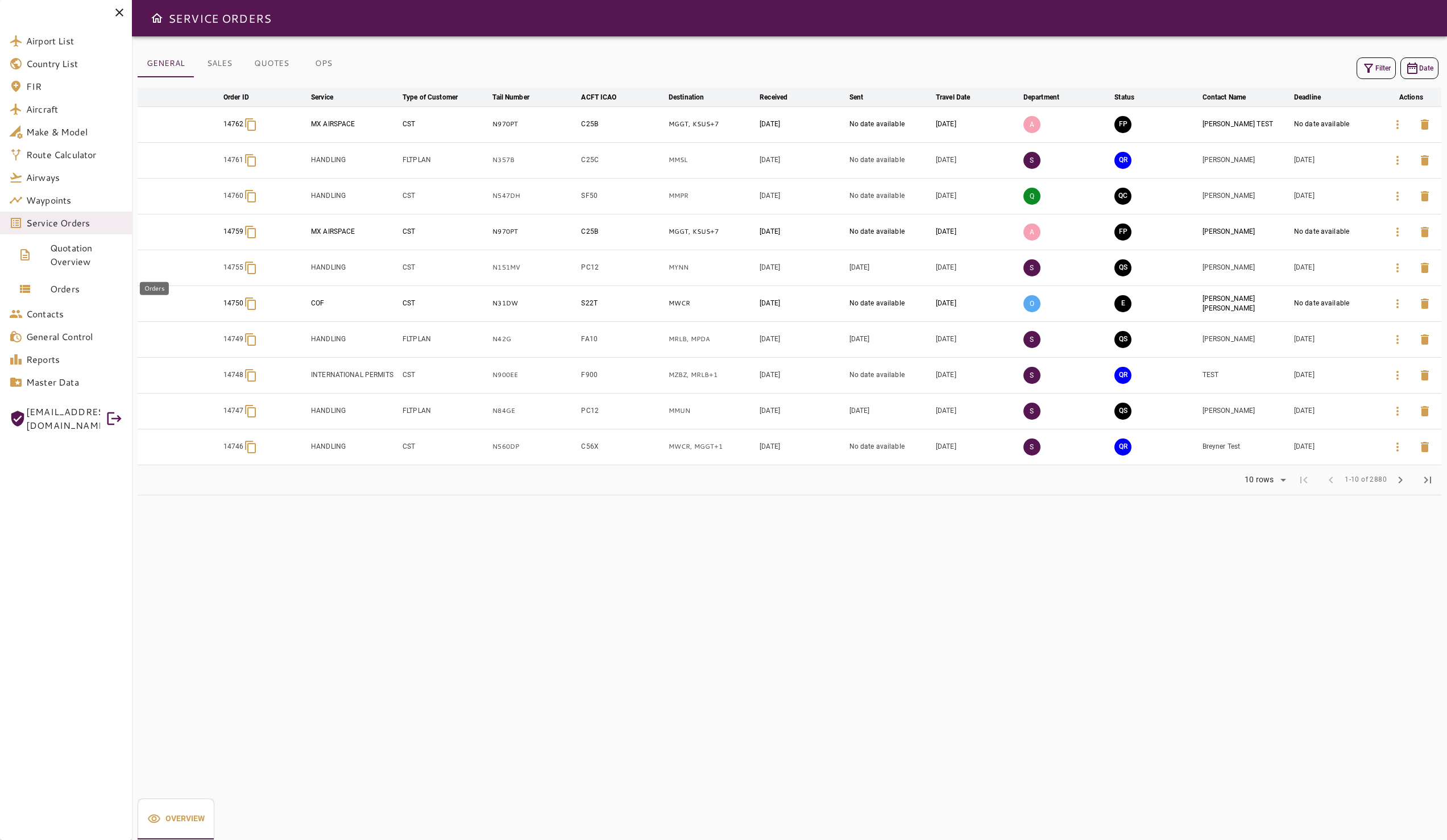
click at [68, 285] on span "Orders" at bounding box center [87, 289] width 73 height 14
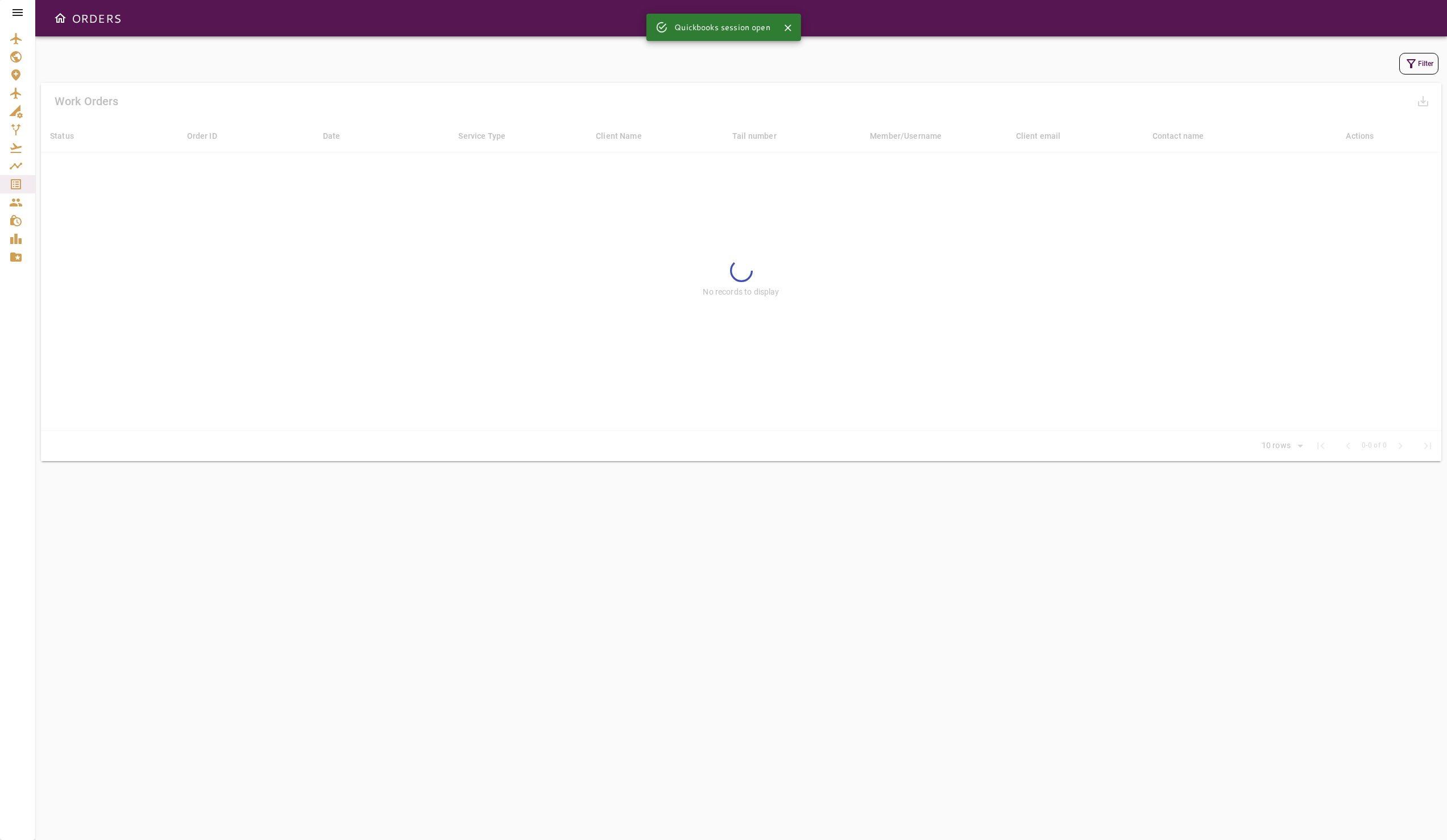
click at [507, 187] on div at bounding box center [741, 271] width 1400 height 378
click at [563, 333] on div at bounding box center [741, 271] width 1400 height 378
